Goal: Information Seeking & Learning: Learn about a topic

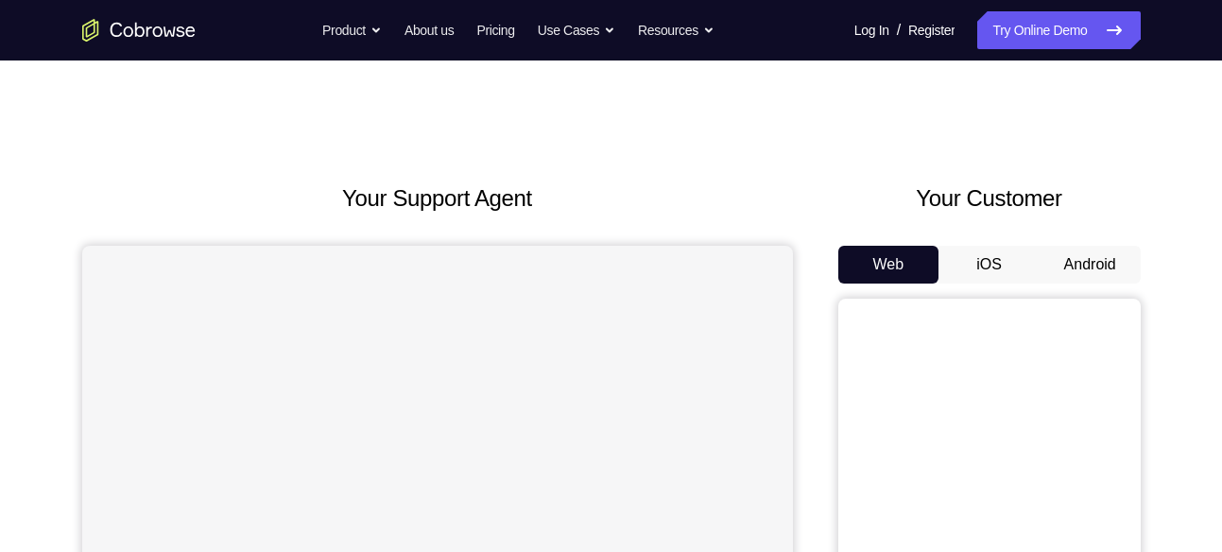
scroll to position [146, 0]
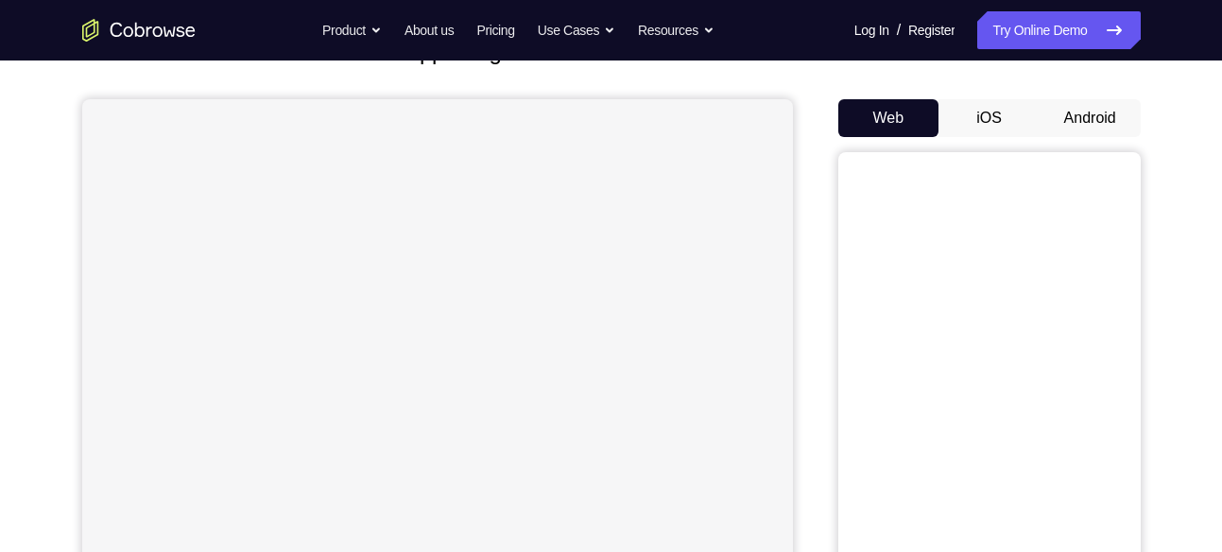
click at [1067, 116] on button "Android" at bounding box center [1089, 118] width 101 height 38
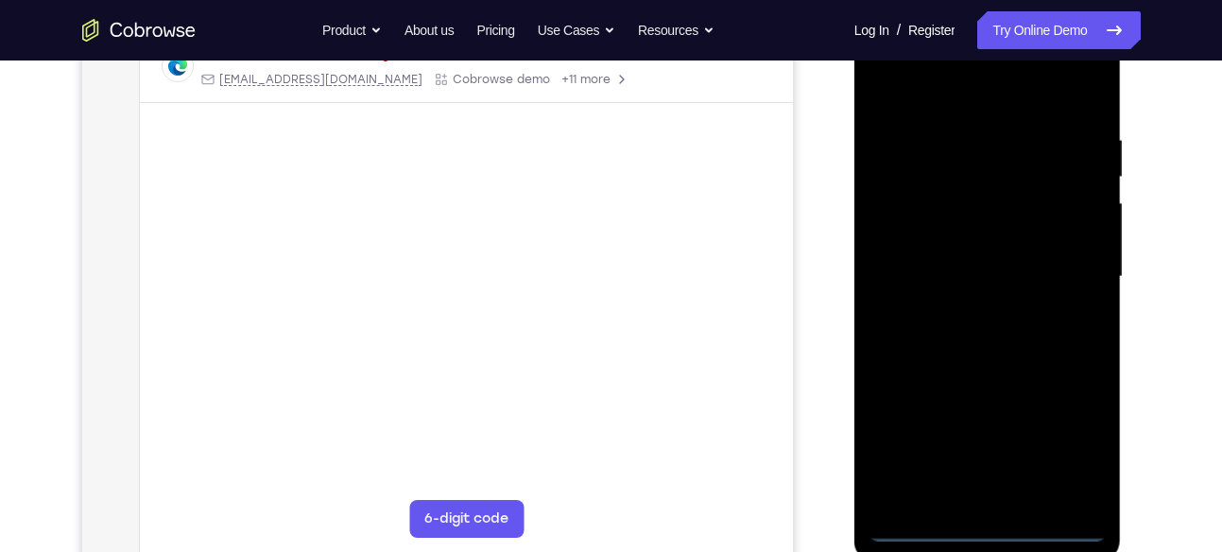
scroll to position [317, 0]
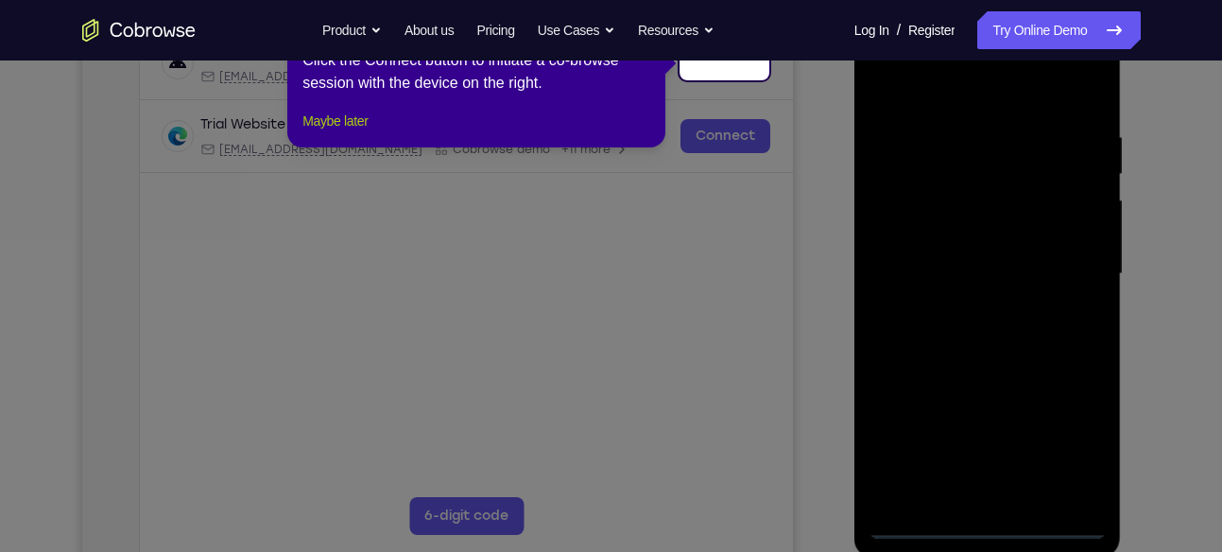
click at [357, 132] on button "Maybe later" at bounding box center [334, 121] width 65 height 23
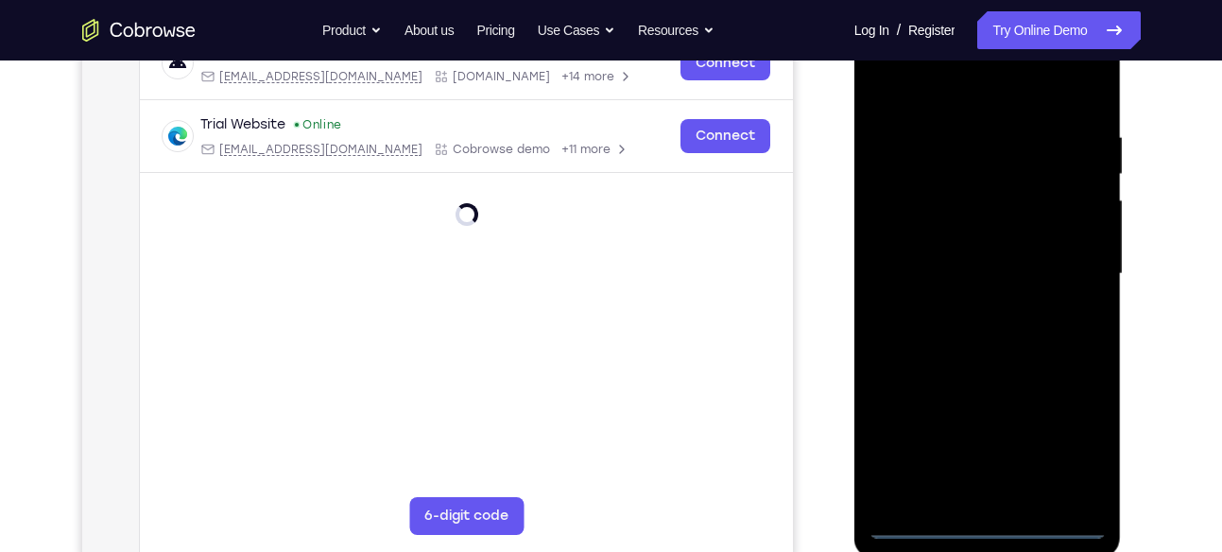
click at [991, 524] on div at bounding box center [987, 273] width 238 height 529
click at [1071, 435] on div at bounding box center [987, 273] width 238 height 529
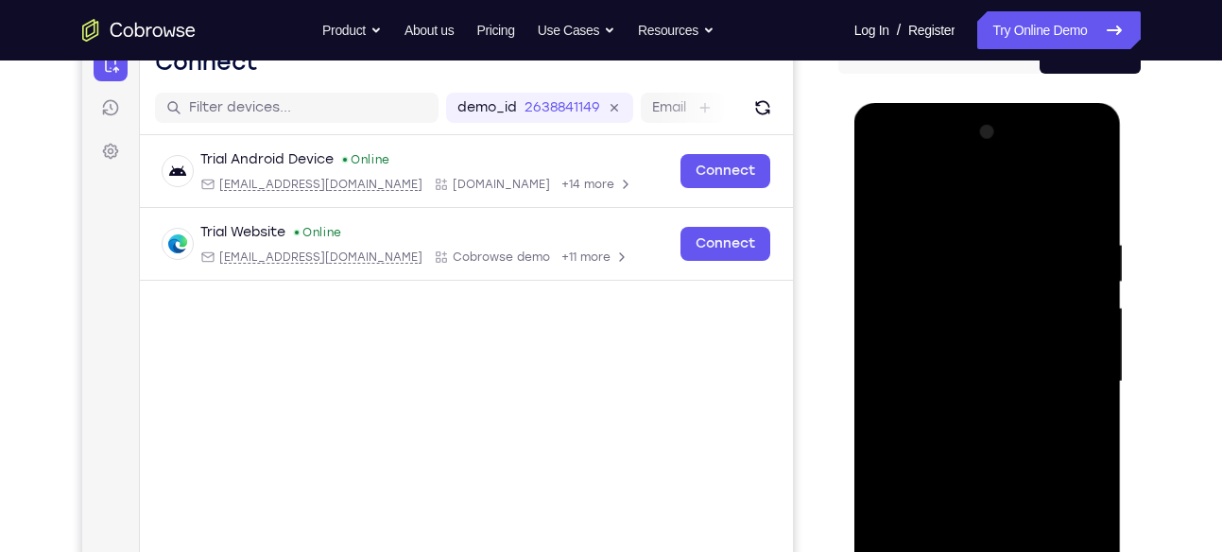
scroll to position [204, 0]
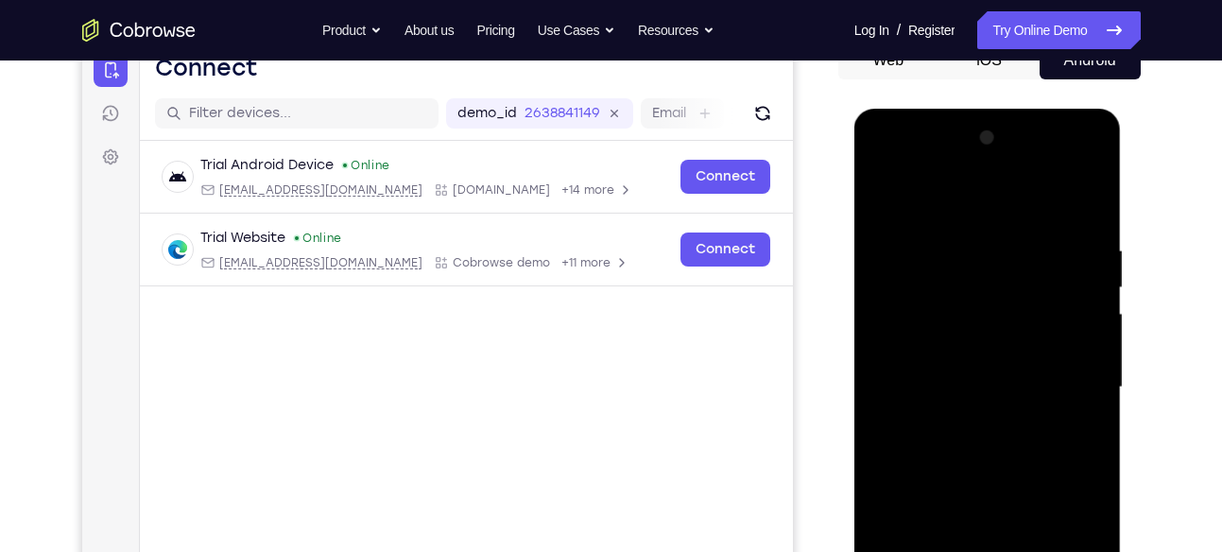
click at [883, 163] on div at bounding box center [987, 387] width 238 height 529
click at [1070, 379] on div at bounding box center [987, 387] width 238 height 529
click at [961, 419] on div at bounding box center [987, 387] width 238 height 529
click at [976, 368] on div at bounding box center [987, 387] width 238 height 529
click at [951, 350] on div at bounding box center [987, 387] width 238 height 529
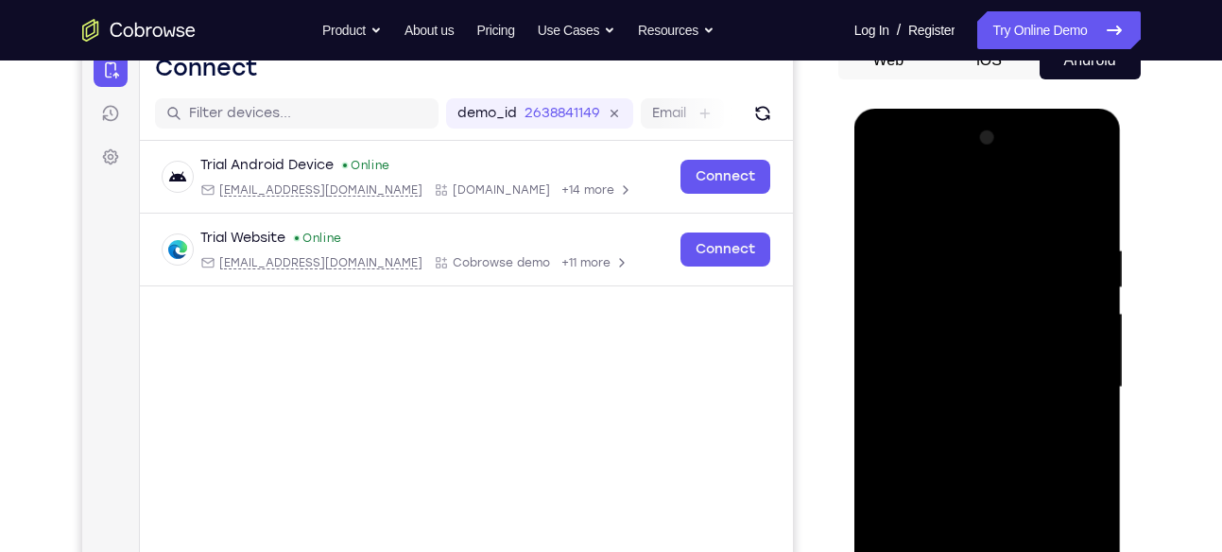
click at [1080, 348] on div at bounding box center [987, 387] width 238 height 529
click at [911, 354] on div at bounding box center [987, 387] width 238 height 529
click at [910, 352] on div at bounding box center [987, 387] width 238 height 529
click at [966, 385] on div at bounding box center [987, 387] width 238 height 529
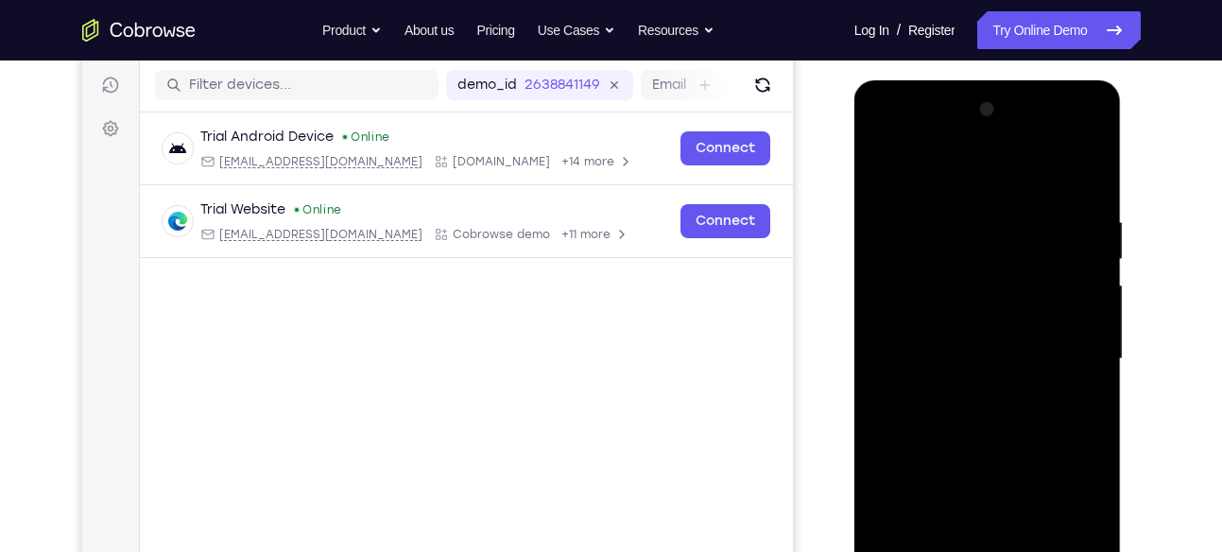
scroll to position [233, 0]
click at [962, 420] on div at bounding box center [987, 358] width 238 height 529
click at [955, 410] on div at bounding box center [987, 358] width 238 height 529
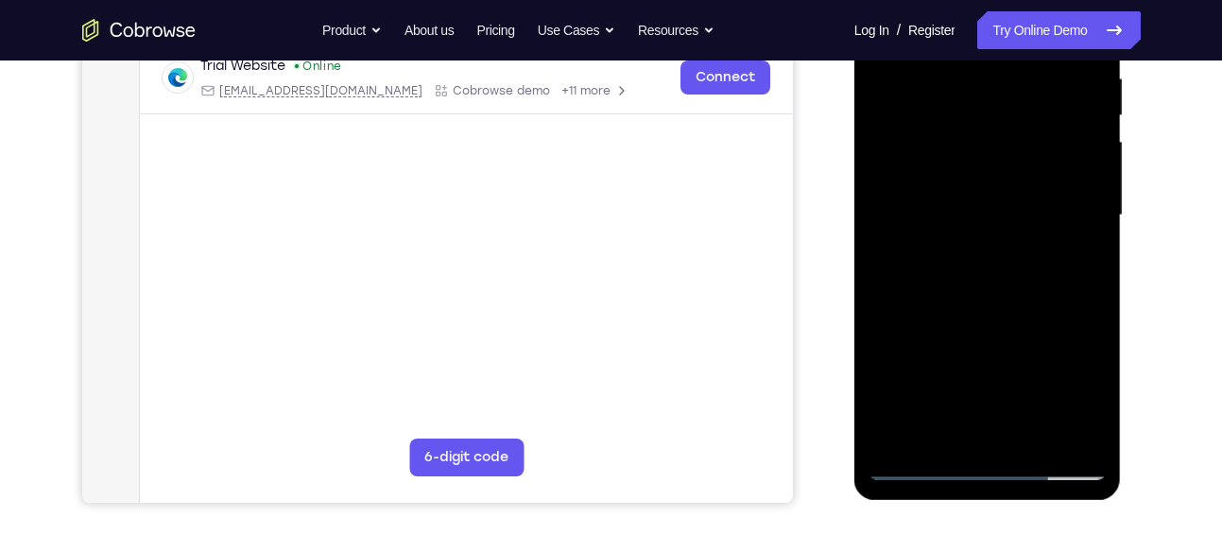
scroll to position [378, 0]
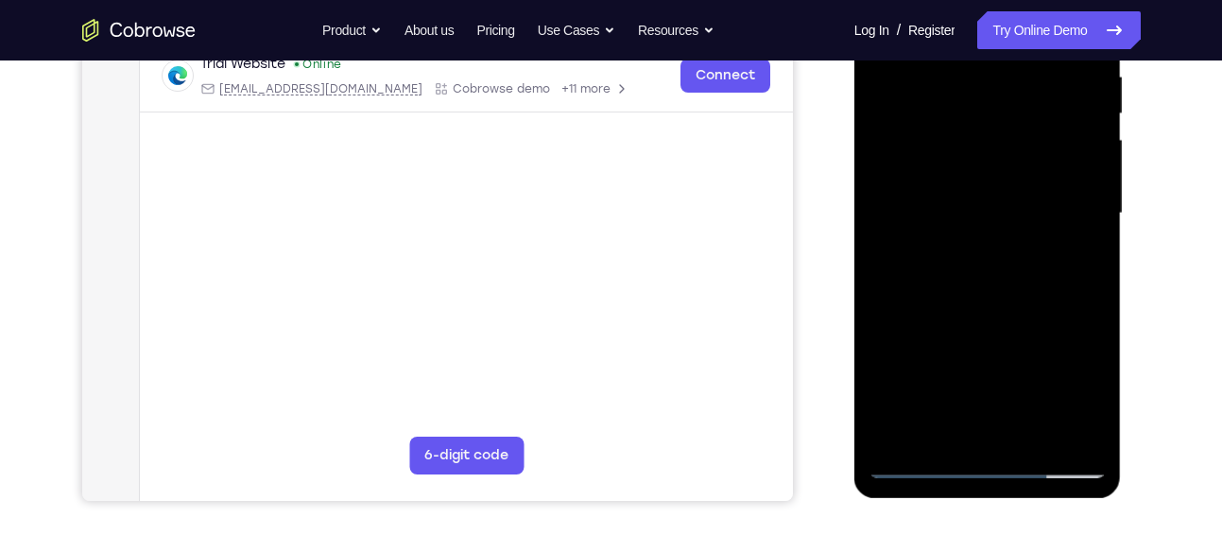
click at [966, 299] on div at bounding box center [987, 213] width 238 height 529
click at [1032, 438] on div at bounding box center [987, 213] width 238 height 529
click at [1003, 307] on div at bounding box center [987, 213] width 238 height 529
click at [1000, 224] on div at bounding box center [987, 213] width 238 height 529
click at [1077, 259] on div at bounding box center [987, 213] width 238 height 529
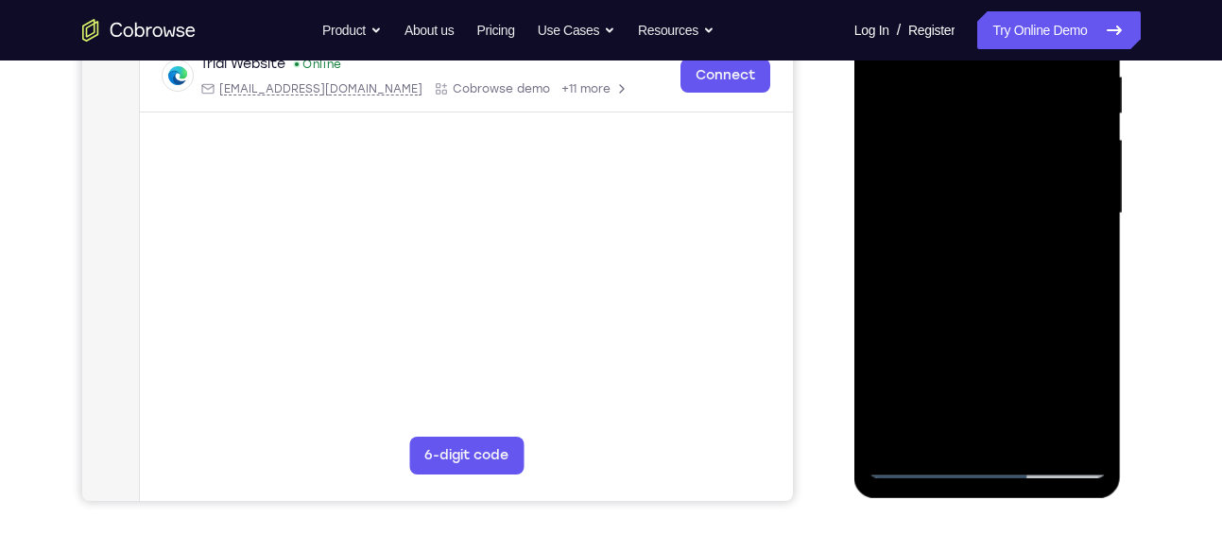
click at [1073, 259] on div at bounding box center [987, 213] width 238 height 529
click at [1078, 260] on div at bounding box center [987, 213] width 238 height 529
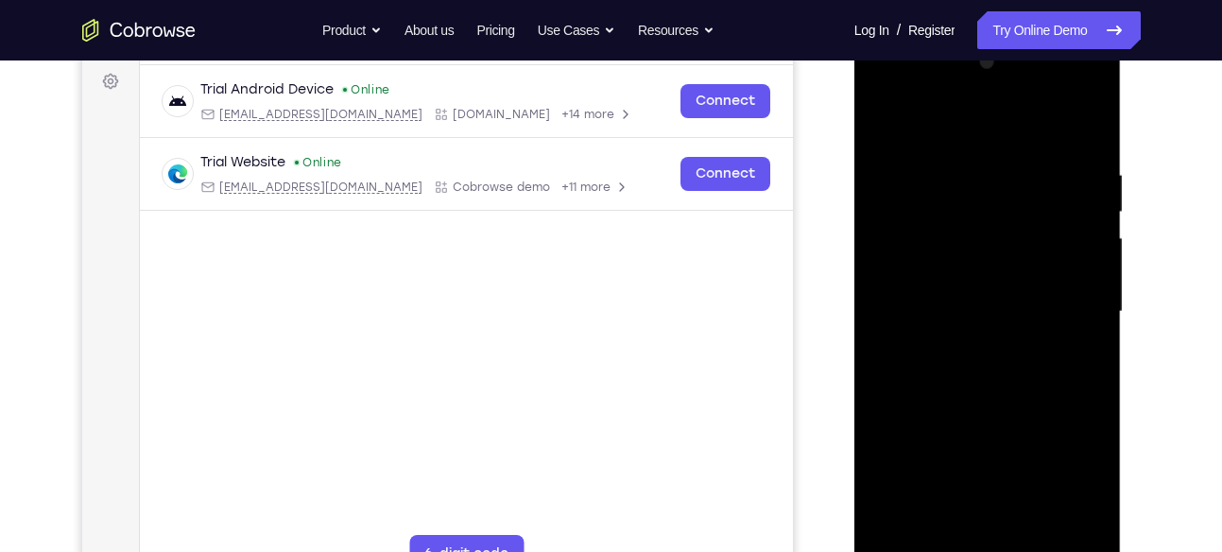
scroll to position [282, 0]
click at [960, 128] on div at bounding box center [987, 309] width 238 height 529
click at [1090, 231] on div at bounding box center [987, 309] width 238 height 529
click at [1086, 123] on div at bounding box center [987, 309] width 238 height 529
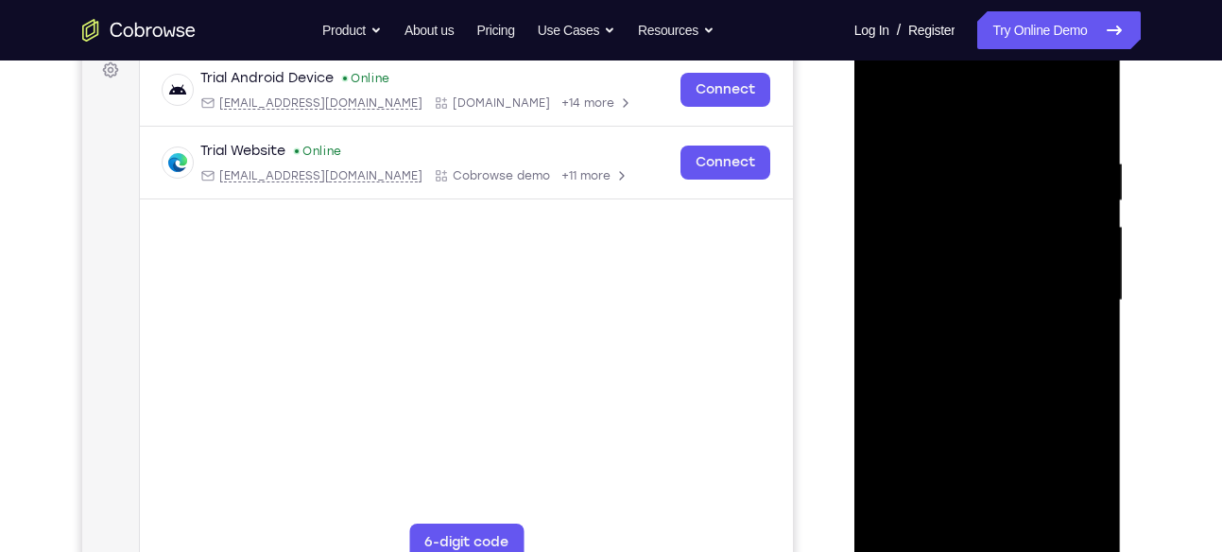
scroll to position [287, 0]
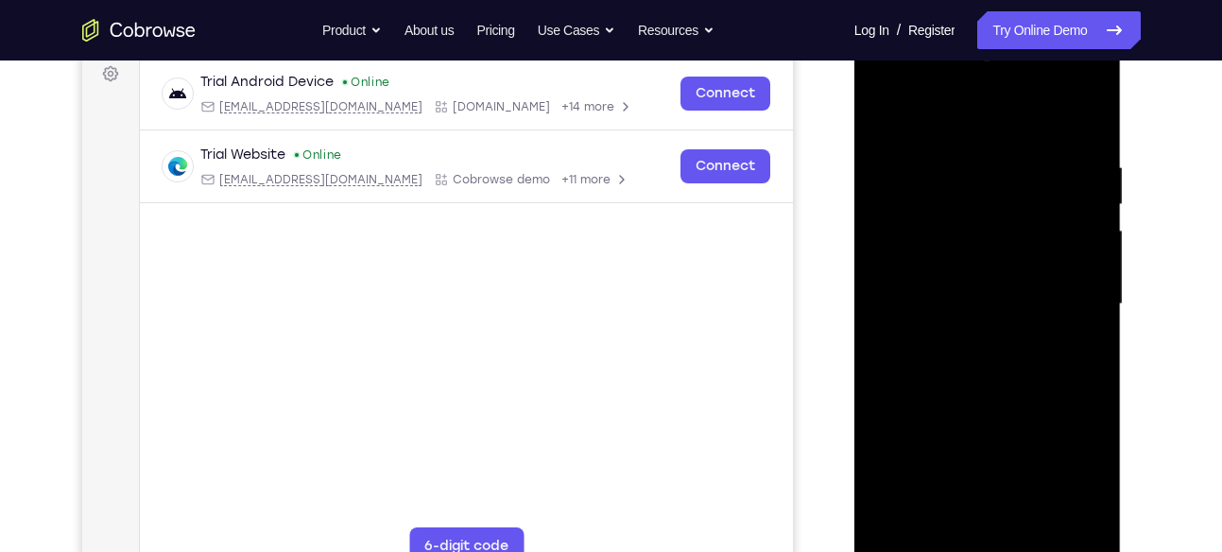
click at [881, 115] on div at bounding box center [987, 304] width 238 height 529
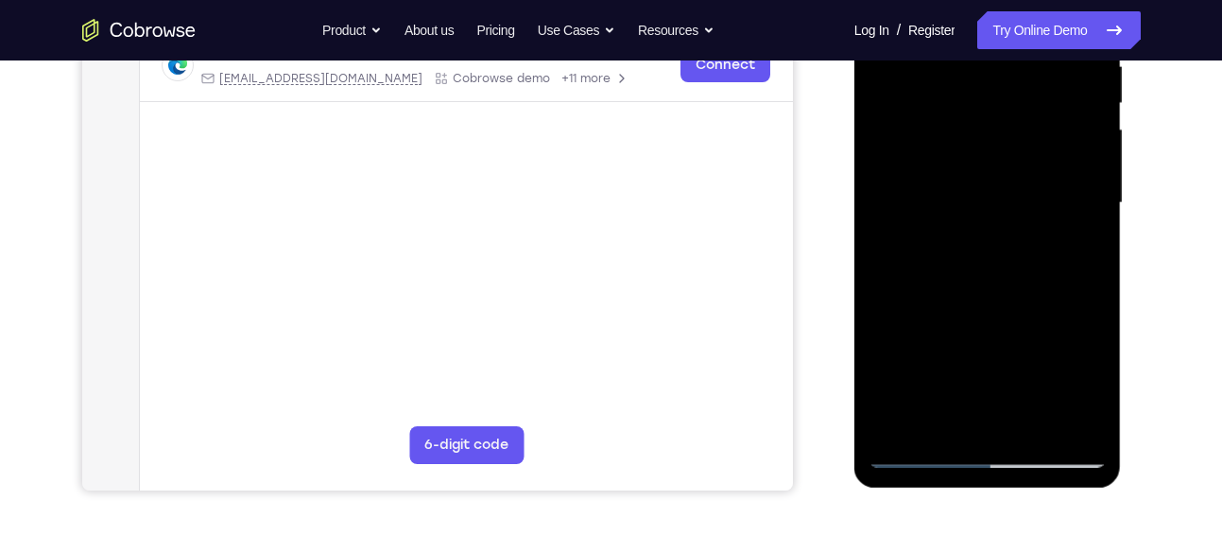
scroll to position [385, 0]
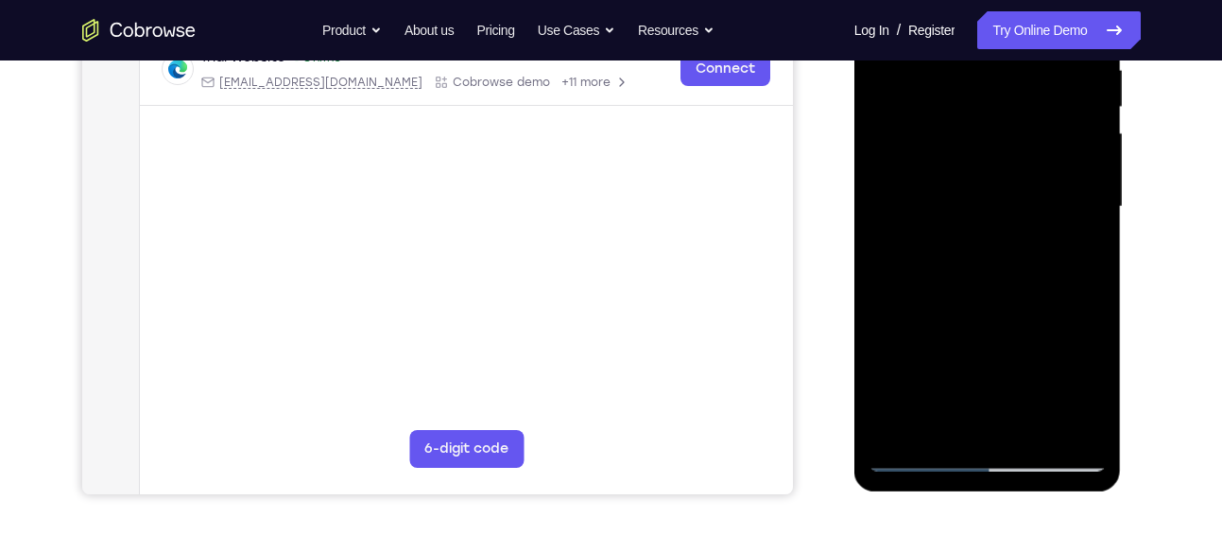
click at [999, 227] on div at bounding box center [987, 206] width 238 height 529
click at [1071, 252] on div at bounding box center [987, 206] width 238 height 529
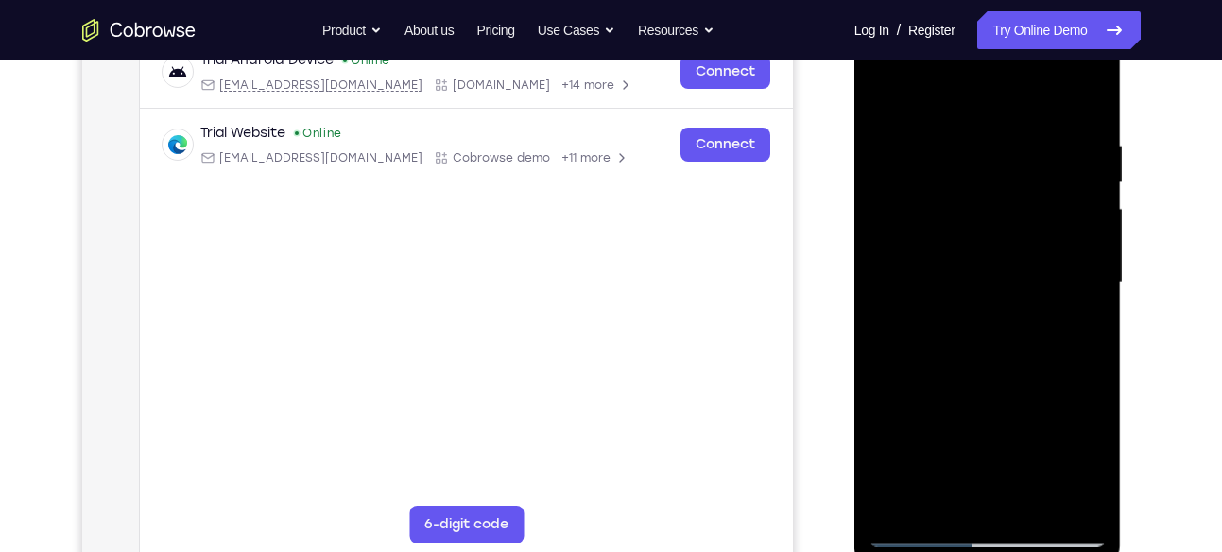
scroll to position [248, 0]
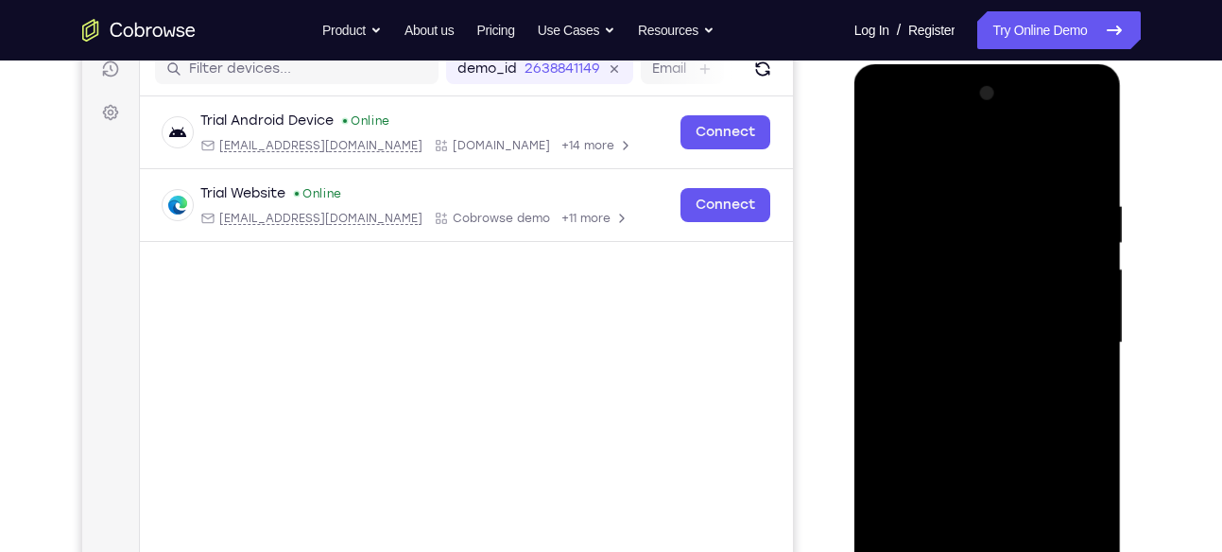
click at [881, 158] on div at bounding box center [987, 342] width 238 height 529
click at [966, 343] on div at bounding box center [987, 342] width 238 height 529
drag, startPoint x: 989, startPoint y: 204, endPoint x: 1001, endPoint y: 517, distance: 312.9
click at [1001, 517] on div at bounding box center [987, 342] width 238 height 529
drag, startPoint x: 970, startPoint y: 208, endPoint x: 1007, endPoint y: 480, distance: 274.6
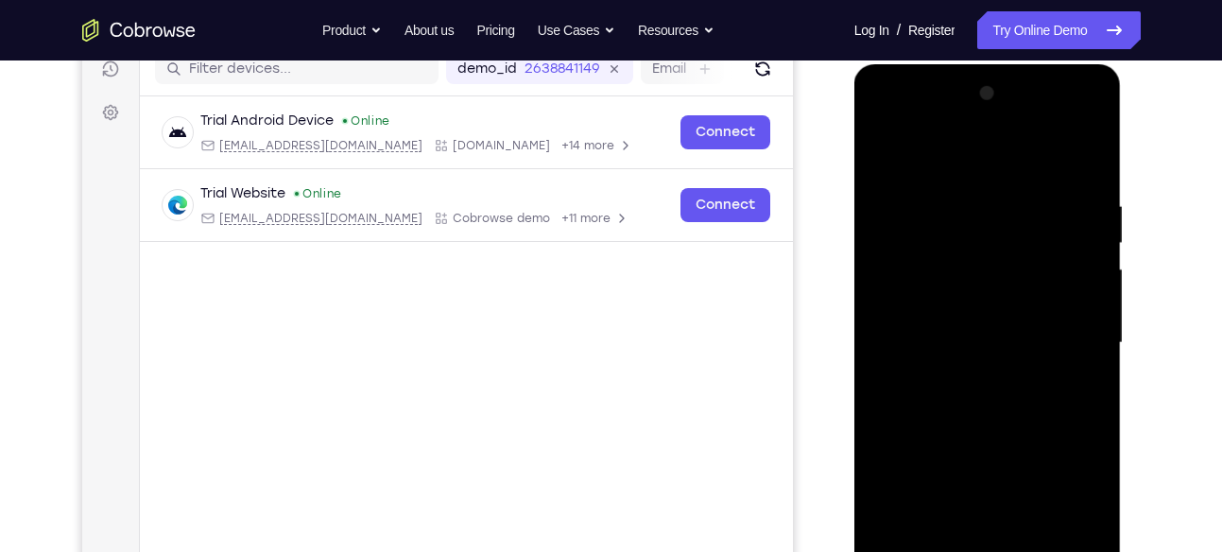
click at [1007, 480] on div at bounding box center [987, 342] width 238 height 529
drag, startPoint x: 987, startPoint y: 233, endPoint x: 1012, endPoint y: 422, distance: 190.5
click at [1012, 422] on div at bounding box center [987, 342] width 238 height 529
drag, startPoint x: 995, startPoint y: 227, endPoint x: 1068, endPoint y: 517, distance: 299.2
click at [1068, 517] on div at bounding box center [987, 342] width 238 height 529
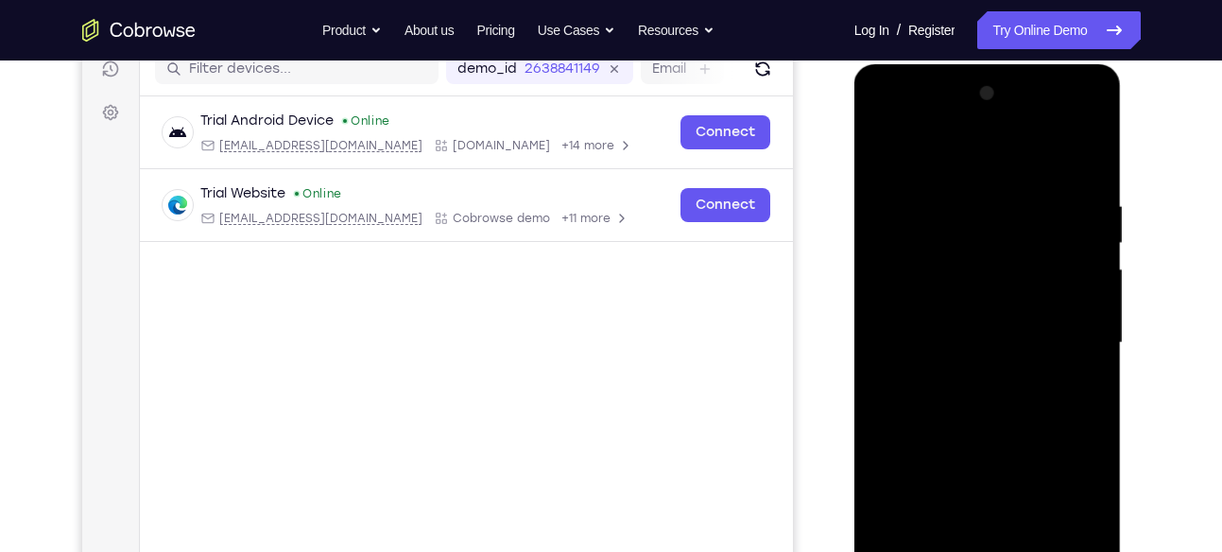
drag, startPoint x: 986, startPoint y: 226, endPoint x: 1044, endPoint y: 476, distance: 256.9
click at [1044, 476] on div at bounding box center [987, 342] width 238 height 529
drag, startPoint x: 993, startPoint y: 200, endPoint x: 997, endPoint y: 432, distance: 231.5
click at [997, 432] on div at bounding box center [987, 342] width 238 height 529
drag, startPoint x: 1000, startPoint y: 200, endPoint x: 1025, endPoint y: 500, distance: 300.5
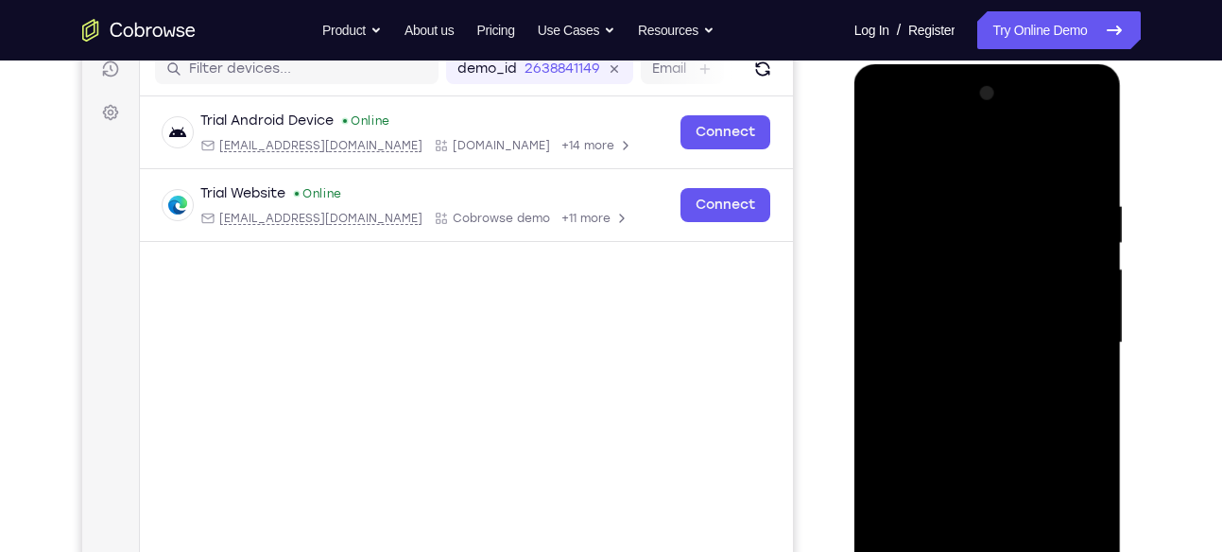
click at [1025, 500] on div at bounding box center [987, 342] width 238 height 529
drag, startPoint x: 979, startPoint y: 213, endPoint x: 1003, endPoint y: 494, distance: 282.6
click at [1003, 494] on div at bounding box center [987, 342] width 238 height 529
drag, startPoint x: 970, startPoint y: 232, endPoint x: 980, endPoint y: 467, distance: 234.5
click at [980, 467] on div at bounding box center [987, 342] width 238 height 529
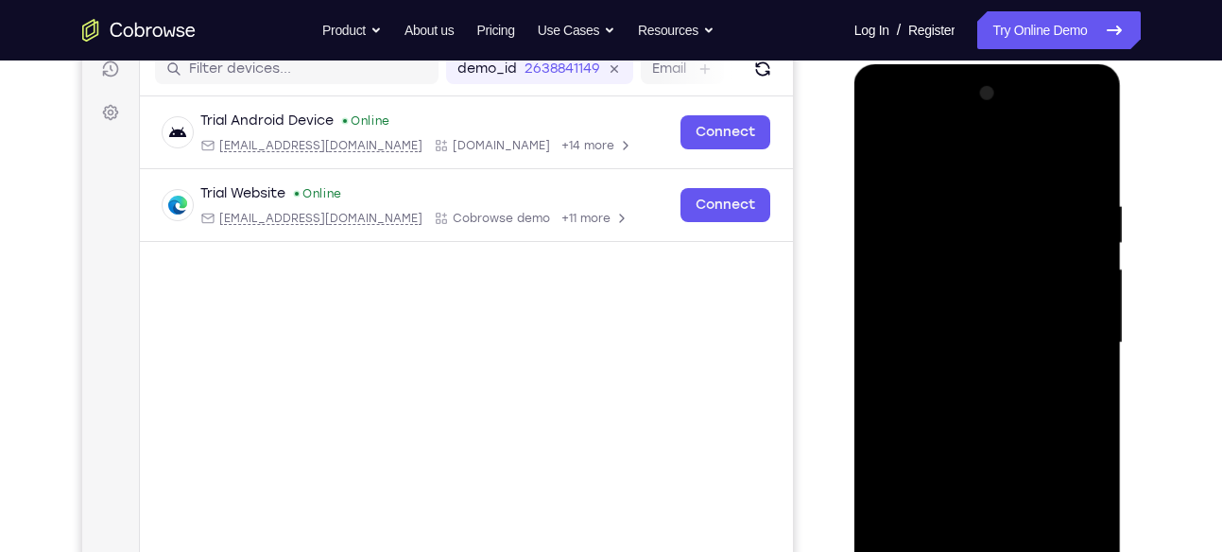
drag, startPoint x: 942, startPoint y: 231, endPoint x: 951, endPoint y: 359, distance: 128.8
click at [951, 359] on div at bounding box center [987, 342] width 238 height 529
drag, startPoint x: 922, startPoint y: 194, endPoint x: 950, endPoint y: 385, distance: 193.9
click at [950, 385] on div at bounding box center [987, 342] width 238 height 529
drag, startPoint x: 1042, startPoint y: 207, endPoint x: 1045, endPoint y: 228, distance: 21.0
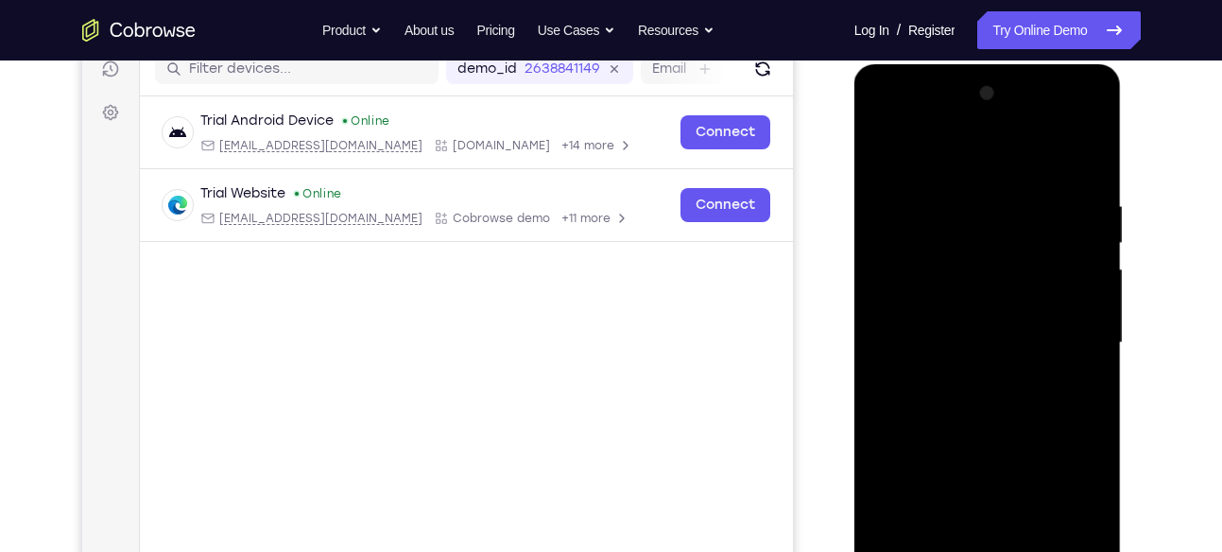
click at [1045, 228] on div at bounding box center [987, 342] width 238 height 529
click at [911, 319] on div at bounding box center [987, 342] width 238 height 529
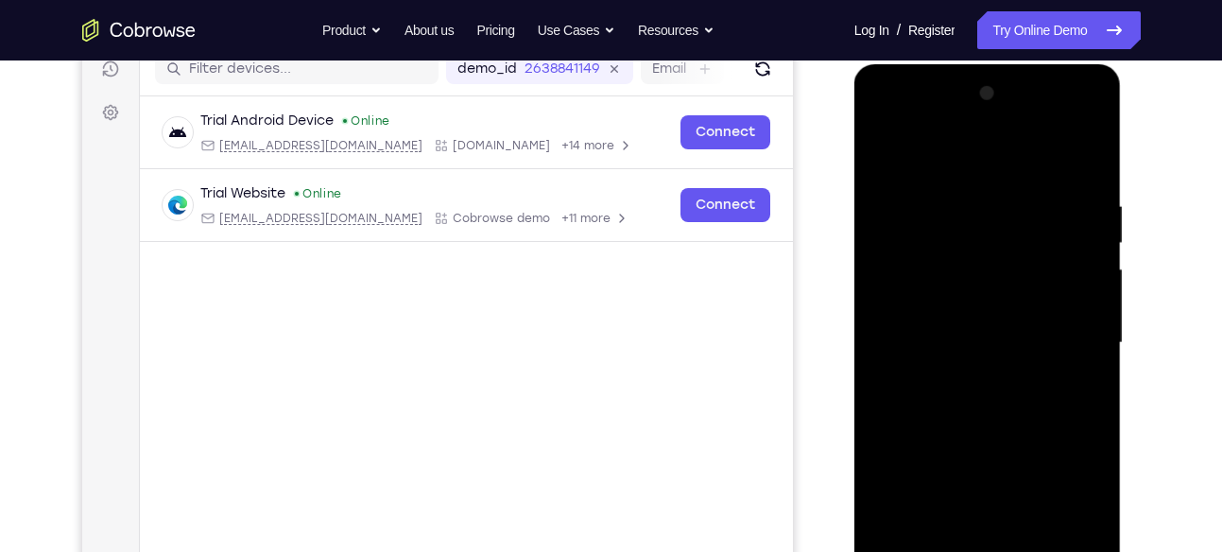
click at [918, 339] on div at bounding box center [987, 342] width 238 height 529
drag, startPoint x: 960, startPoint y: 336, endPoint x: 902, endPoint y: 333, distance: 57.7
click at [902, 333] on div at bounding box center [987, 342] width 238 height 529
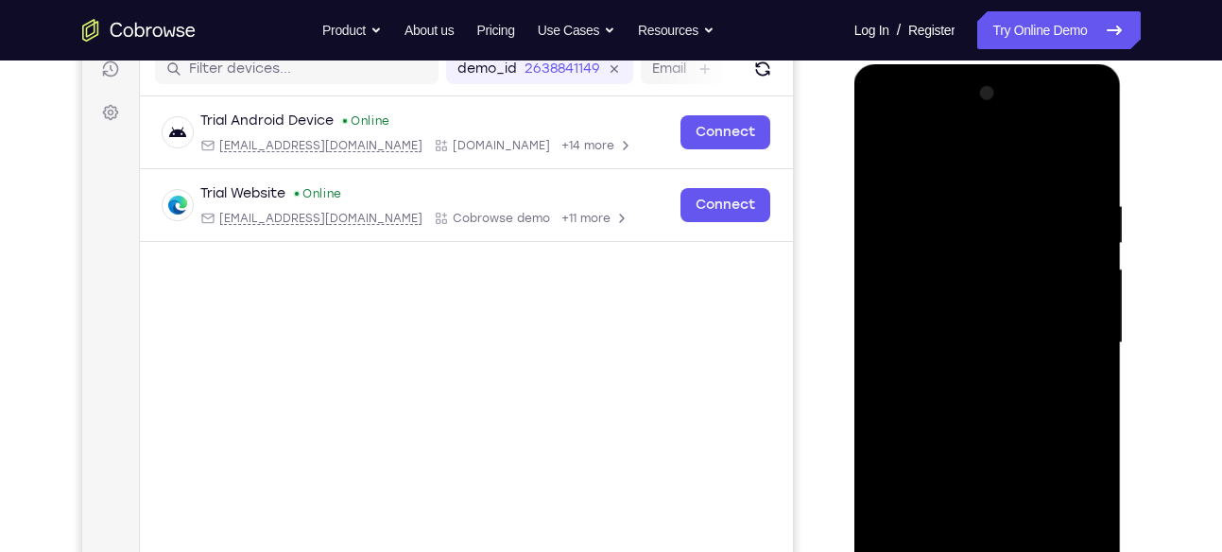
drag, startPoint x: 902, startPoint y: 333, endPoint x: 948, endPoint y: 335, distance: 45.4
click at [948, 335] on div at bounding box center [987, 342] width 238 height 529
drag, startPoint x: 948, startPoint y: 335, endPoint x: 1072, endPoint y: 330, distance: 124.8
click at [1072, 330] on div at bounding box center [987, 342] width 238 height 529
click at [992, 334] on div at bounding box center [987, 342] width 238 height 529
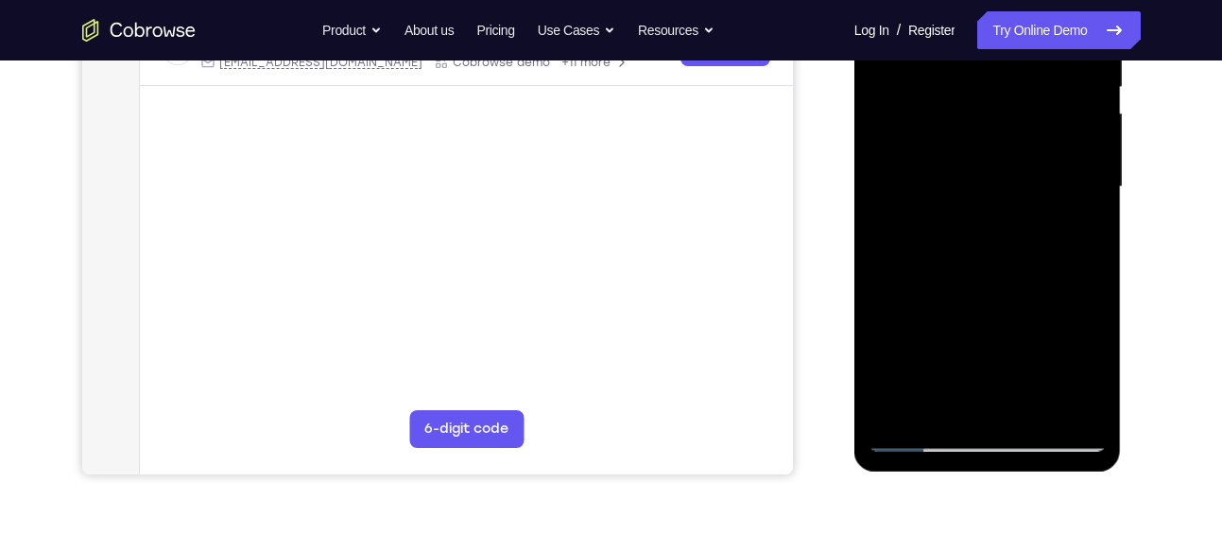
scroll to position [406, 0]
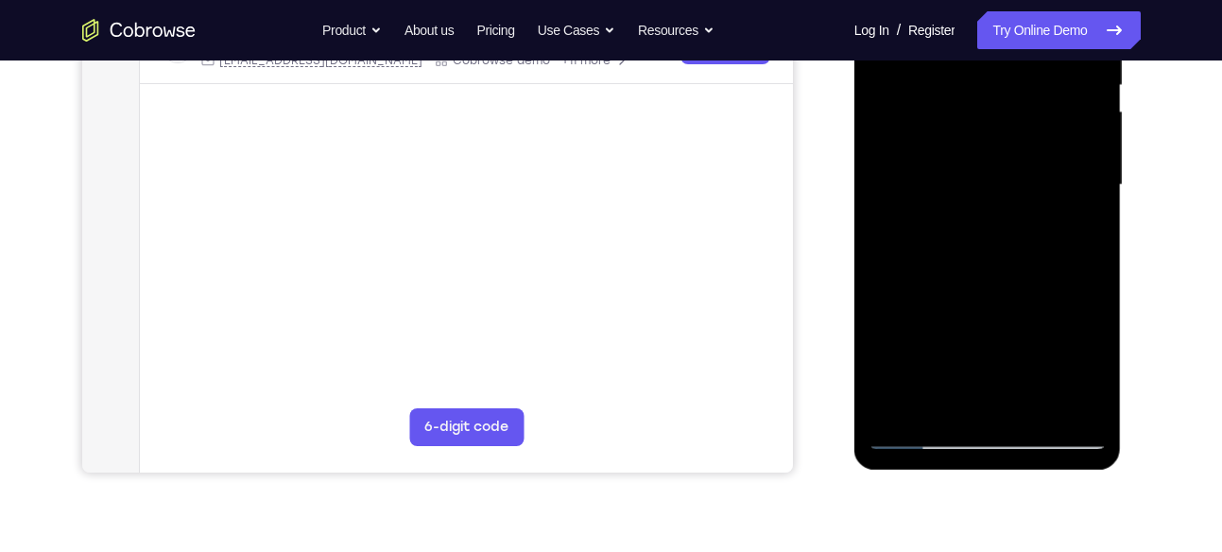
click at [989, 176] on div at bounding box center [987, 185] width 238 height 529
click at [966, 399] on div at bounding box center [987, 185] width 238 height 529
click at [1078, 236] on div at bounding box center [987, 185] width 238 height 529
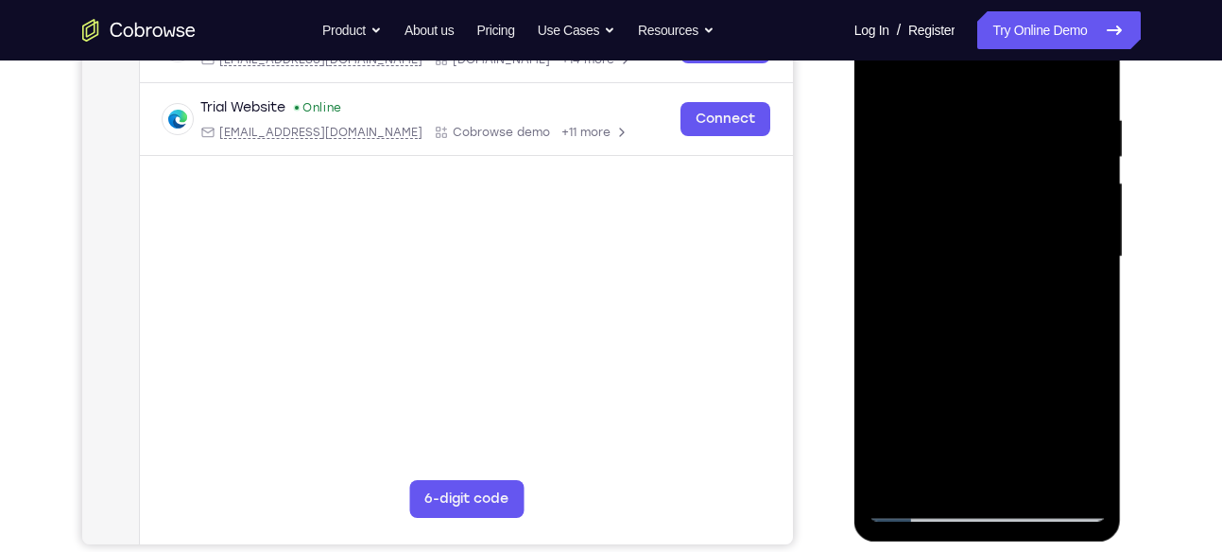
scroll to position [333, 0]
click at [1076, 307] on div at bounding box center [987, 257] width 238 height 529
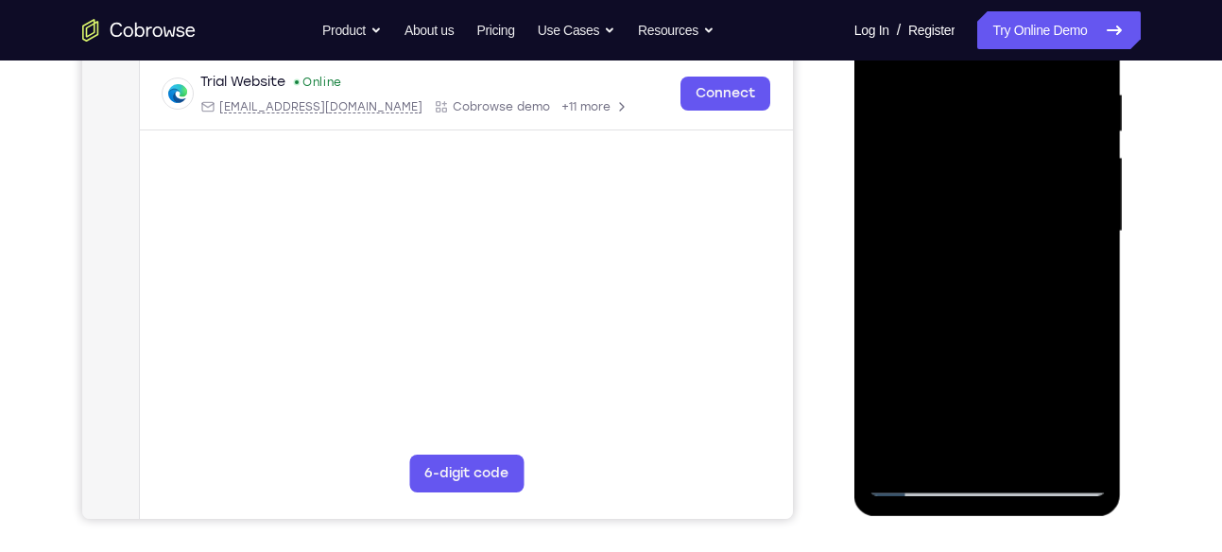
scroll to position [356, 0]
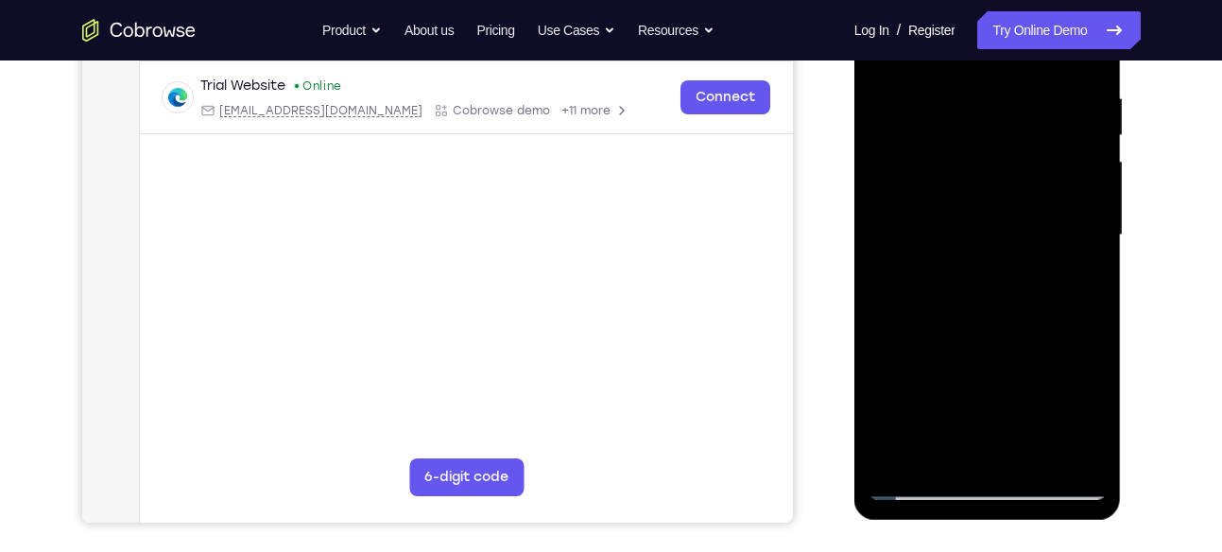
click at [1049, 203] on div at bounding box center [987, 235] width 238 height 529
drag, startPoint x: 1039, startPoint y: 276, endPoint x: 1041, endPoint y: 381, distance: 104.9
click at [1041, 381] on div at bounding box center [987, 235] width 238 height 529
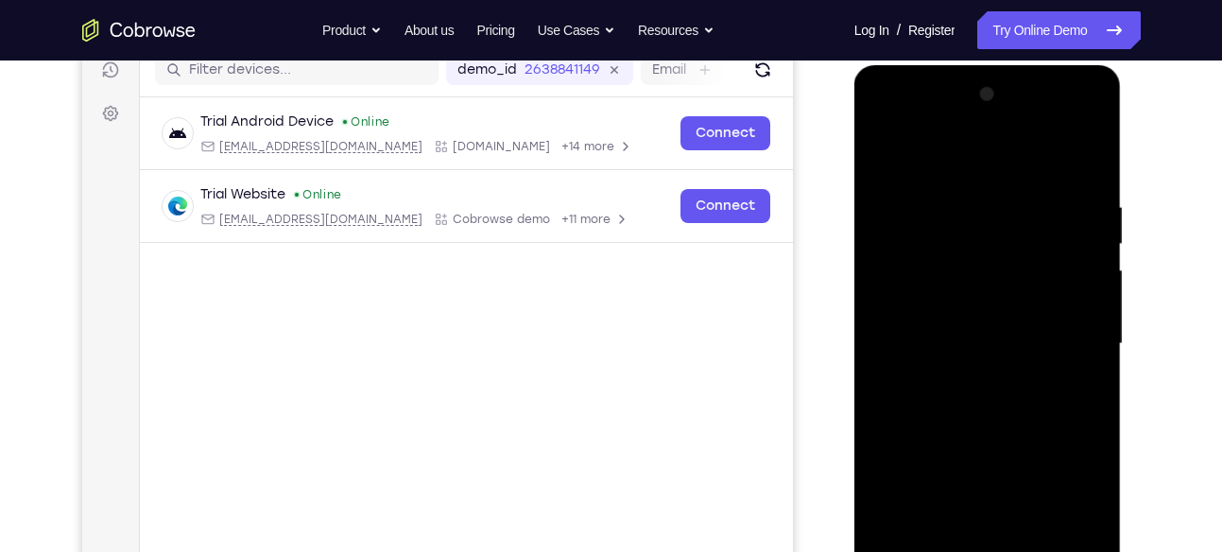
scroll to position [224, 0]
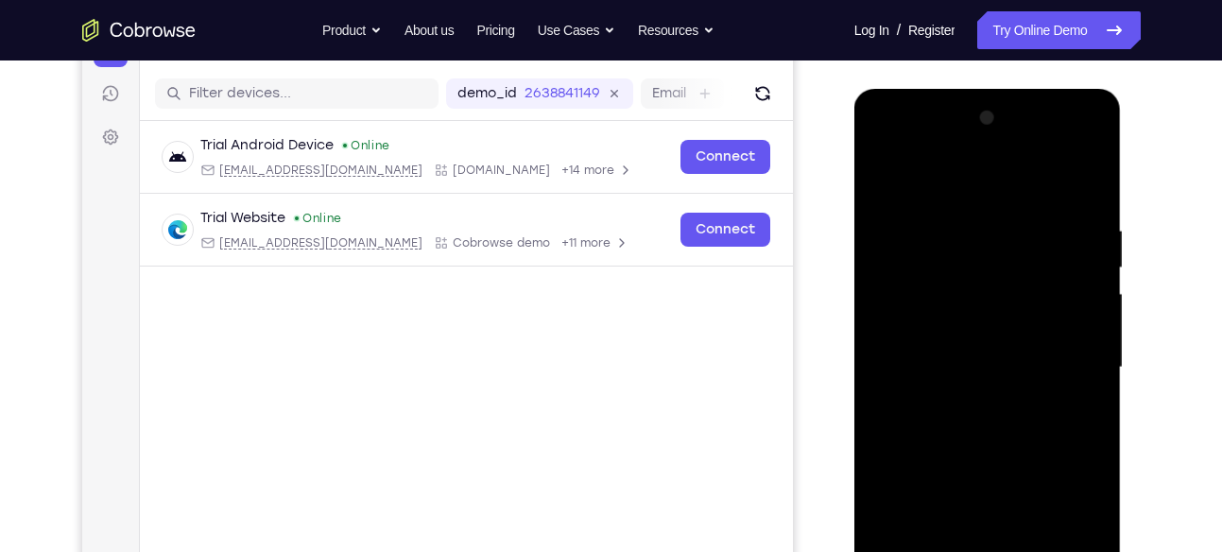
click at [884, 180] on div at bounding box center [987, 367] width 238 height 529
